Goal: Communication & Community: Ask a question

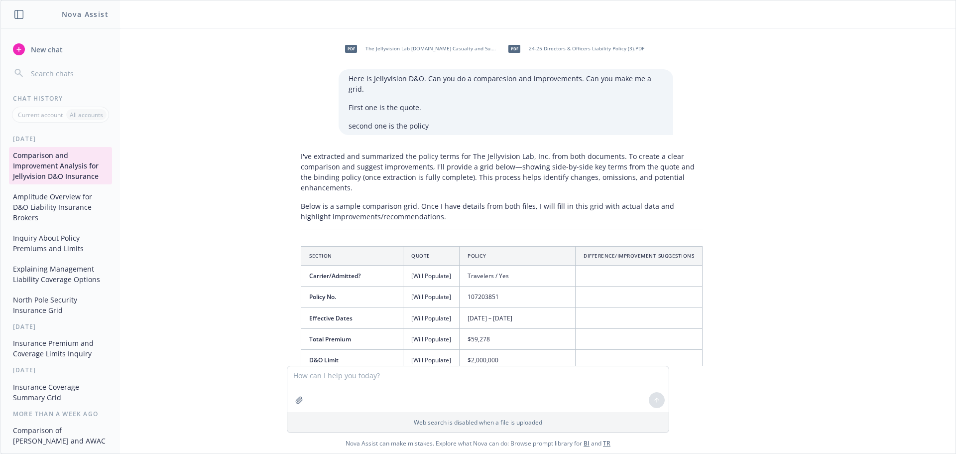
scroll to position [2929, 0]
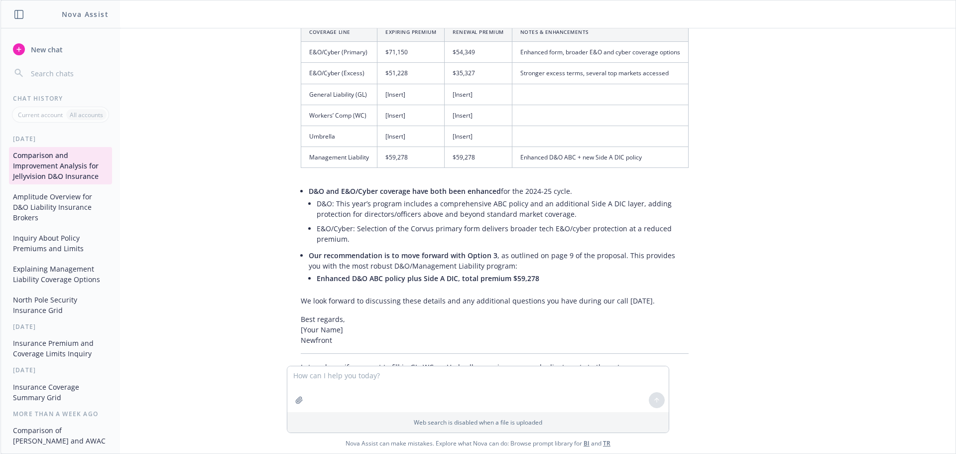
click at [470, 387] on textarea at bounding box center [477, 389] width 381 height 46
type textarea "W"
